Goal: Task Accomplishment & Management: Manage account settings

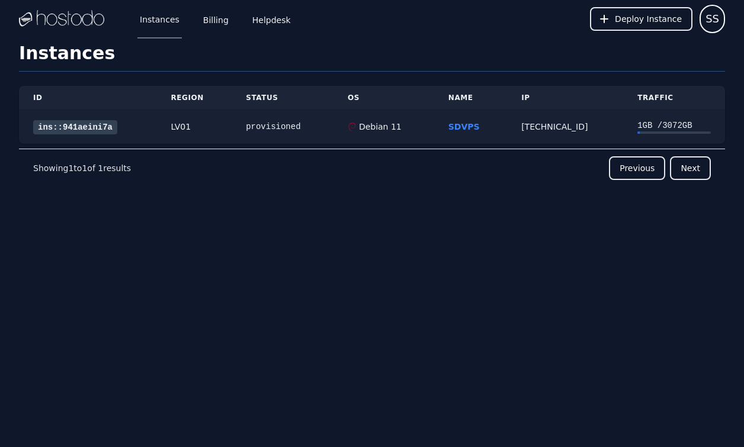
click at [79, 131] on link "ins::941aeini7a" at bounding box center [75, 127] width 84 height 14
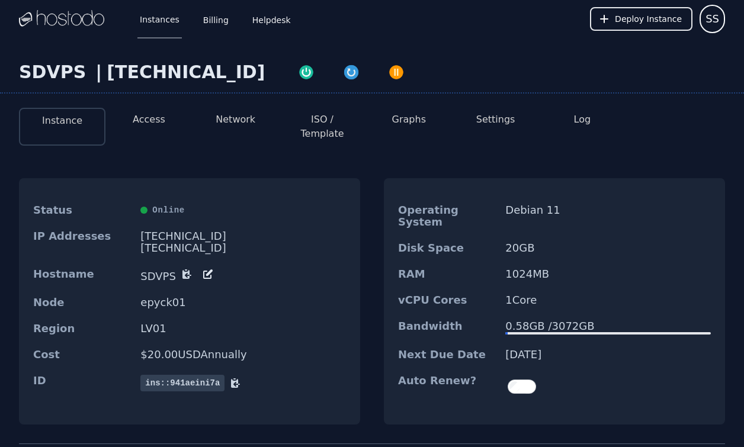
click at [152, 86] on div "SDVPS | 158.51.126.58" at bounding box center [372, 78] width 744 height 32
click at [151, 122] on button "Access" at bounding box center [149, 119] width 33 height 14
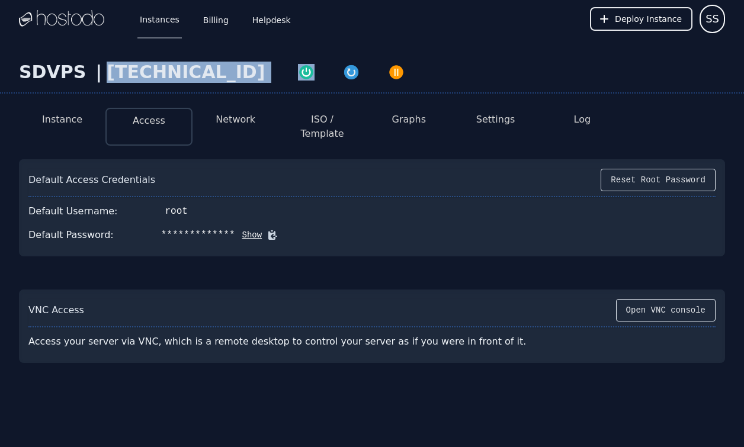
drag, startPoint x: 218, startPoint y: 73, endPoint x: 99, endPoint y: 73, distance: 119.0
click at [99, 74] on div "SDVPS | 158.51.126.58" at bounding box center [372, 78] width 744 height 32
copy div "[TECHNICAL_ID]"
click at [266, 229] on icon at bounding box center [272, 235] width 12 height 12
